Goal: Task Accomplishment & Management: Manage account settings

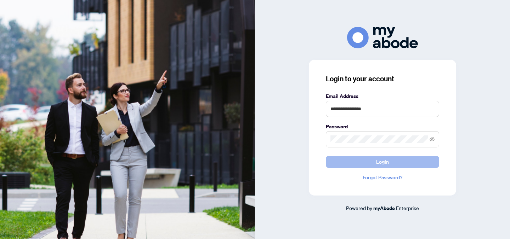
click at [393, 163] on button "Login" at bounding box center [382, 162] width 113 height 12
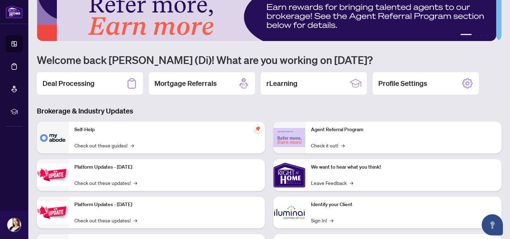
scroll to position [33, 0]
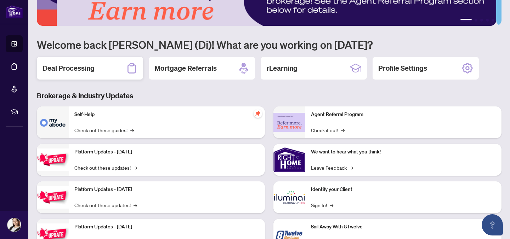
click at [102, 67] on div "Deal Processing" at bounding box center [90, 68] width 106 height 23
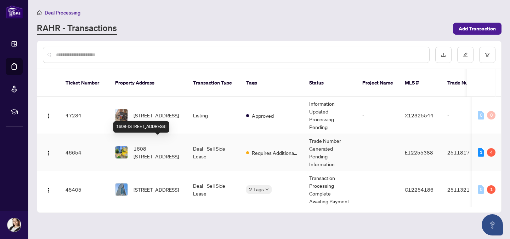
click at [136, 145] on span "1608-[STREET_ADDRESS]" at bounding box center [158, 153] width 48 height 16
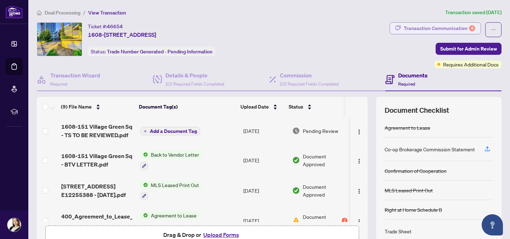
click at [432, 30] on div "Transaction Communication 4" at bounding box center [440, 28] width 72 height 11
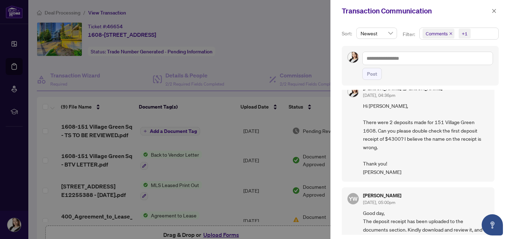
scroll to position [504, 0]
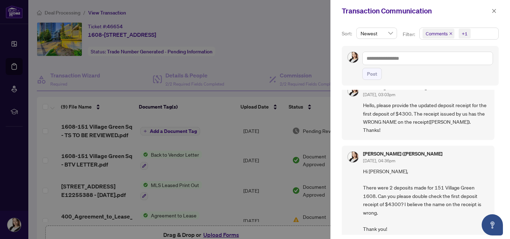
click at [203, 143] on div at bounding box center [255, 119] width 510 height 239
click at [497, 12] on button "button" at bounding box center [493, 11] width 9 height 8
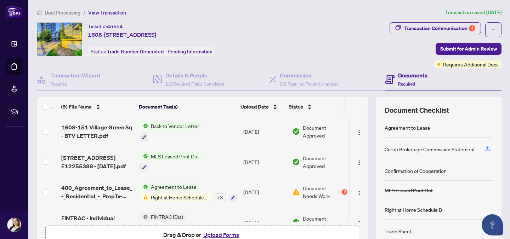
scroll to position [66, 0]
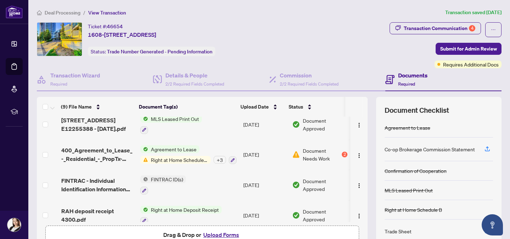
click at [219, 160] on div "+ 3" at bounding box center [220, 160] width 12 height 8
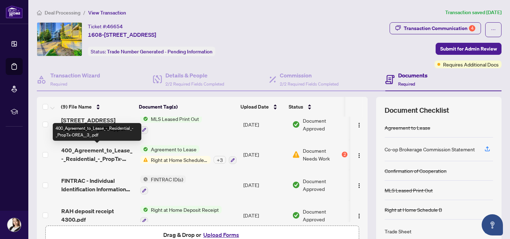
click at [114, 151] on span "400_Agreement_to_Lease_-_Residential_-_PropTx-OREA__3_.pdf" at bounding box center [97, 154] width 73 height 17
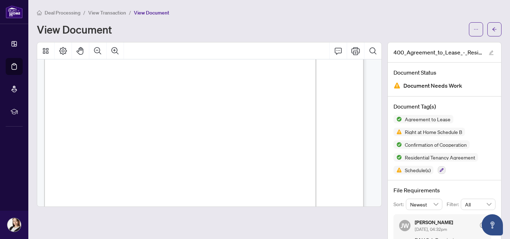
scroll to position [3445, 0]
click at [473, 27] on span "button" at bounding box center [475, 29] width 5 height 11
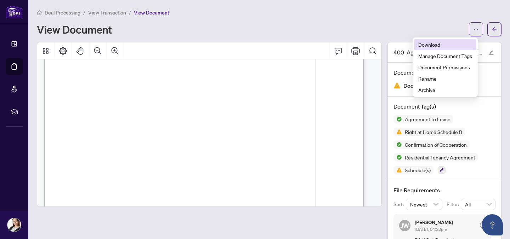
click at [444, 47] on span "Download" at bounding box center [445, 45] width 54 height 8
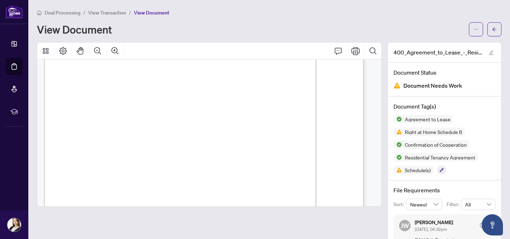
click at [495, 103] on div "Document Tag(s) Agreement to Lease Right at Home Schedule B Confirmation of Coo…" at bounding box center [444, 139] width 113 height 84
click at [473, 28] on icon "ellipsis" at bounding box center [475, 29] width 5 height 5
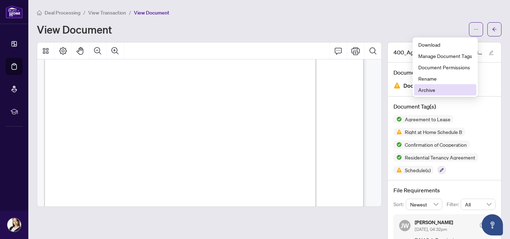
click at [445, 92] on span "Archive" at bounding box center [445, 90] width 54 height 8
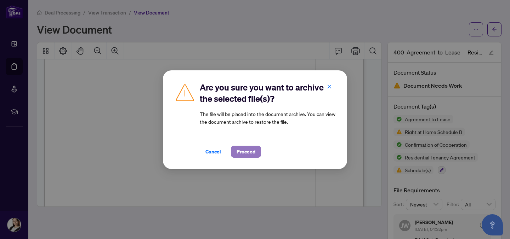
click at [260, 152] on button "Proceed" at bounding box center [246, 152] width 30 height 12
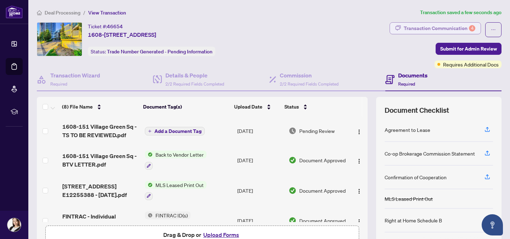
click at [461, 29] on div "Transaction Communication 4" at bounding box center [440, 28] width 72 height 11
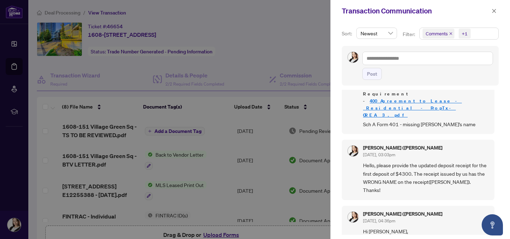
scroll to position [445, 0]
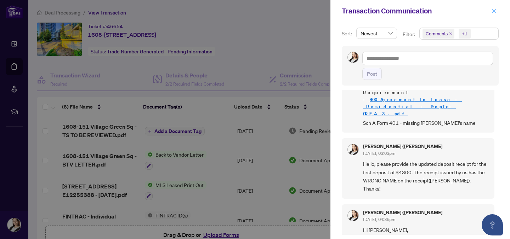
click at [495, 13] on icon "close" at bounding box center [494, 10] width 5 height 5
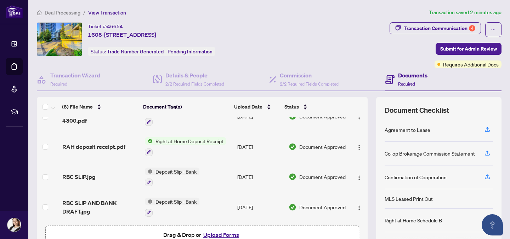
scroll to position [139, 0]
click at [221, 238] on button "Upload Forms" at bounding box center [221, 235] width 40 height 9
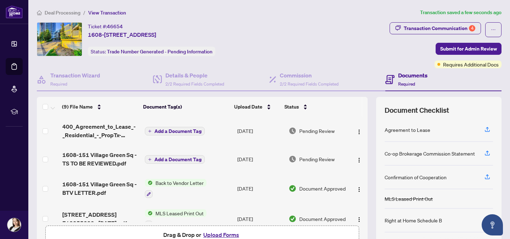
click at [186, 130] on span "Add a Document Tag" at bounding box center [177, 131] width 47 height 5
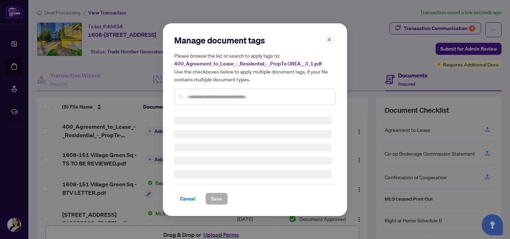
click at [222, 98] on input "text" at bounding box center [258, 97] width 142 height 8
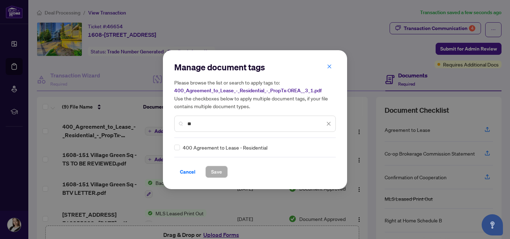
type input "*"
type input "***"
click at [220, 174] on span "Save" at bounding box center [216, 171] width 11 height 11
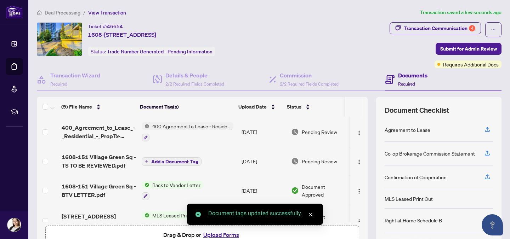
click at [92, 162] on span "1608-151 Village Green Sq - TS TO BE REVIEWED.pdf" at bounding box center [99, 161] width 74 height 17
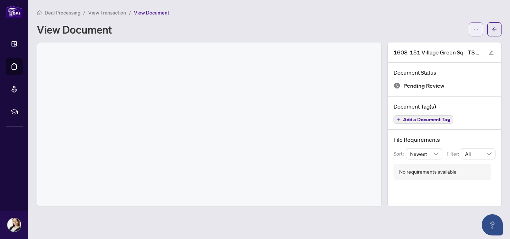
click at [473, 27] on button "button" at bounding box center [476, 29] width 14 height 14
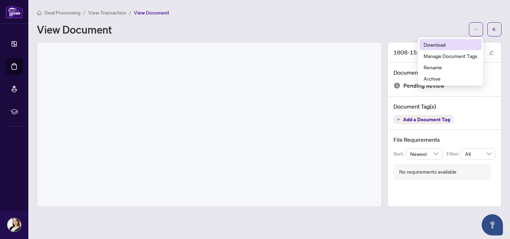
click at [454, 45] on span "Download" at bounding box center [451, 45] width 54 height 8
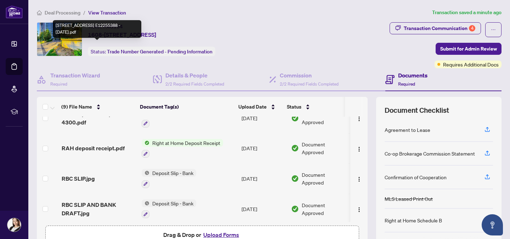
scroll to position [169, 0]
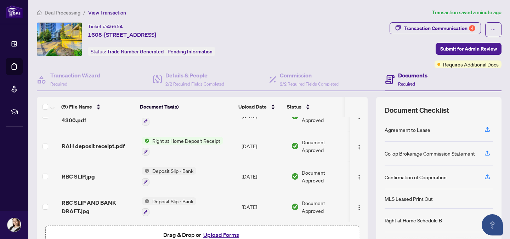
click at [219, 231] on button "Upload Forms" at bounding box center [221, 235] width 40 height 9
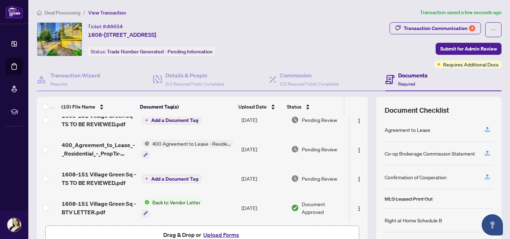
scroll to position [0, 0]
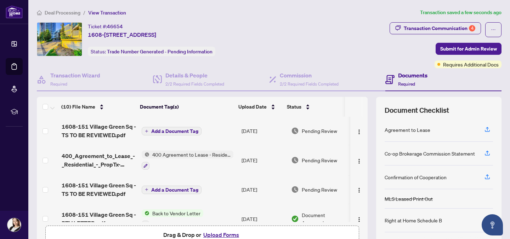
click at [172, 131] on span "Add a Document Tag" at bounding box center [174, 131] width 47 height 5
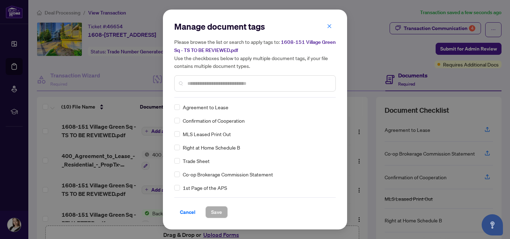
click at [222, 89] on div at bounding box center [254, 83] width 161 height 16
click at [234, 82] on input "text" at bounding box center [258, 84] width 142 height 8
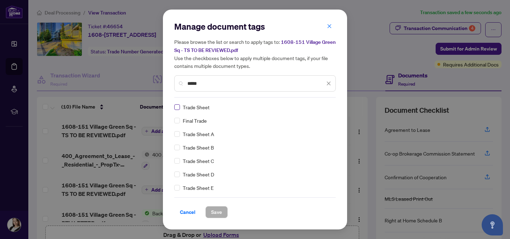
type input "*****"
click at [220, 211] on span "Save" at bounding box center [216, 212] width 11 height 11
